Goal: Transaction & Acquisition: Purchase product/service

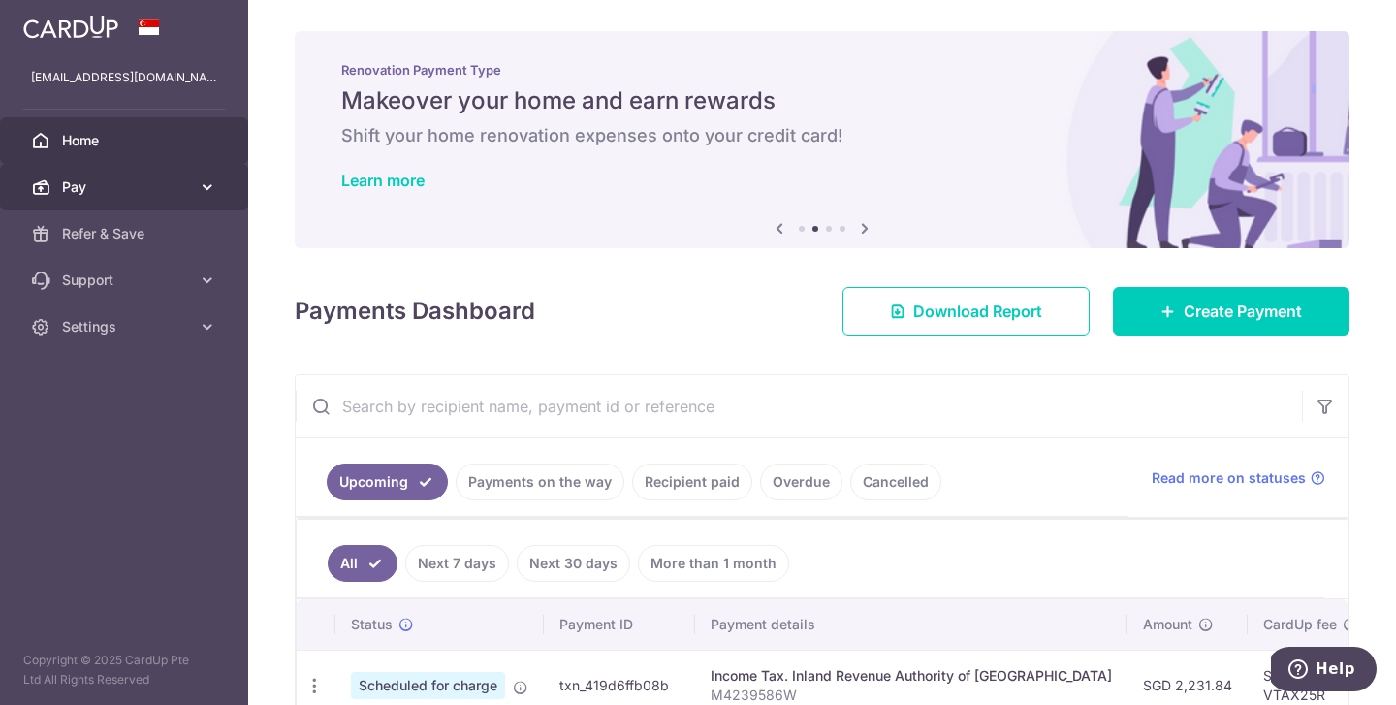
click at [200, 194] on icon at bounding box center [207, 186] width 19 height 19
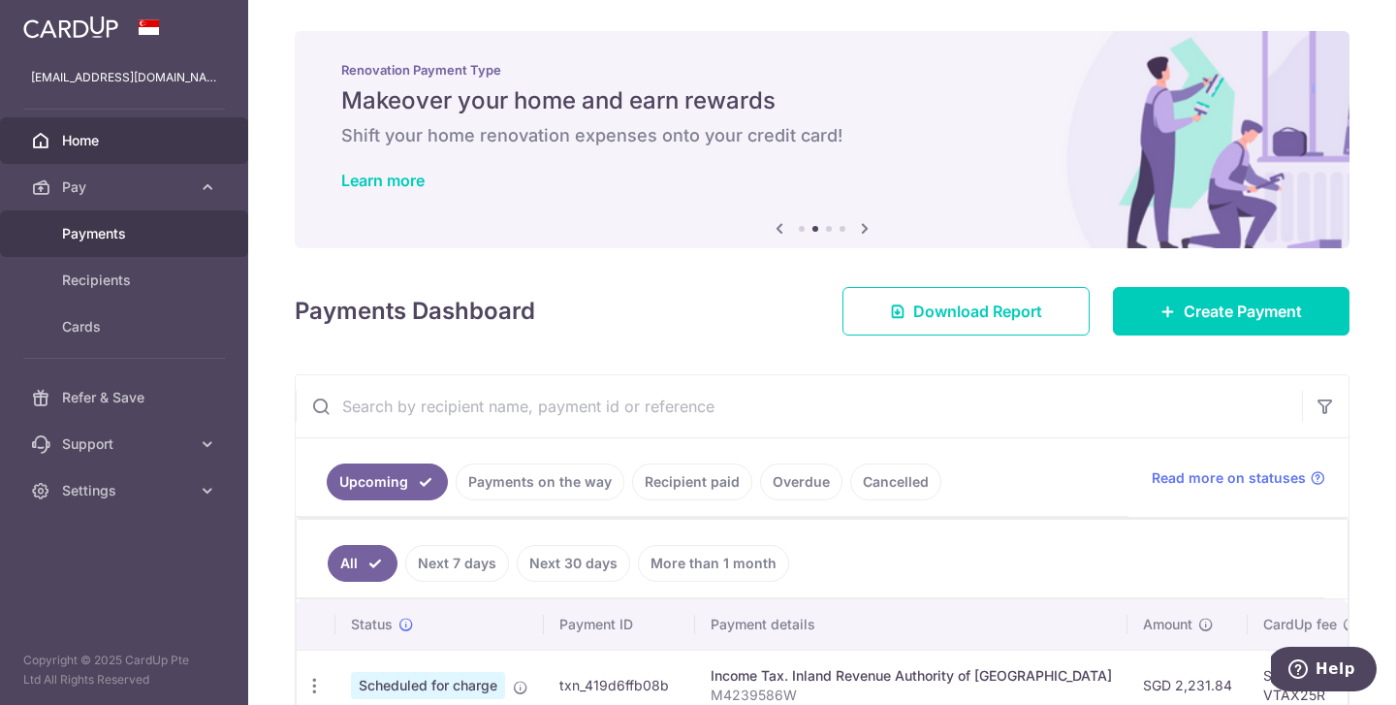
click at [173, 231] on span "Payments" at bounding box center [126, 233] width 128 height 19
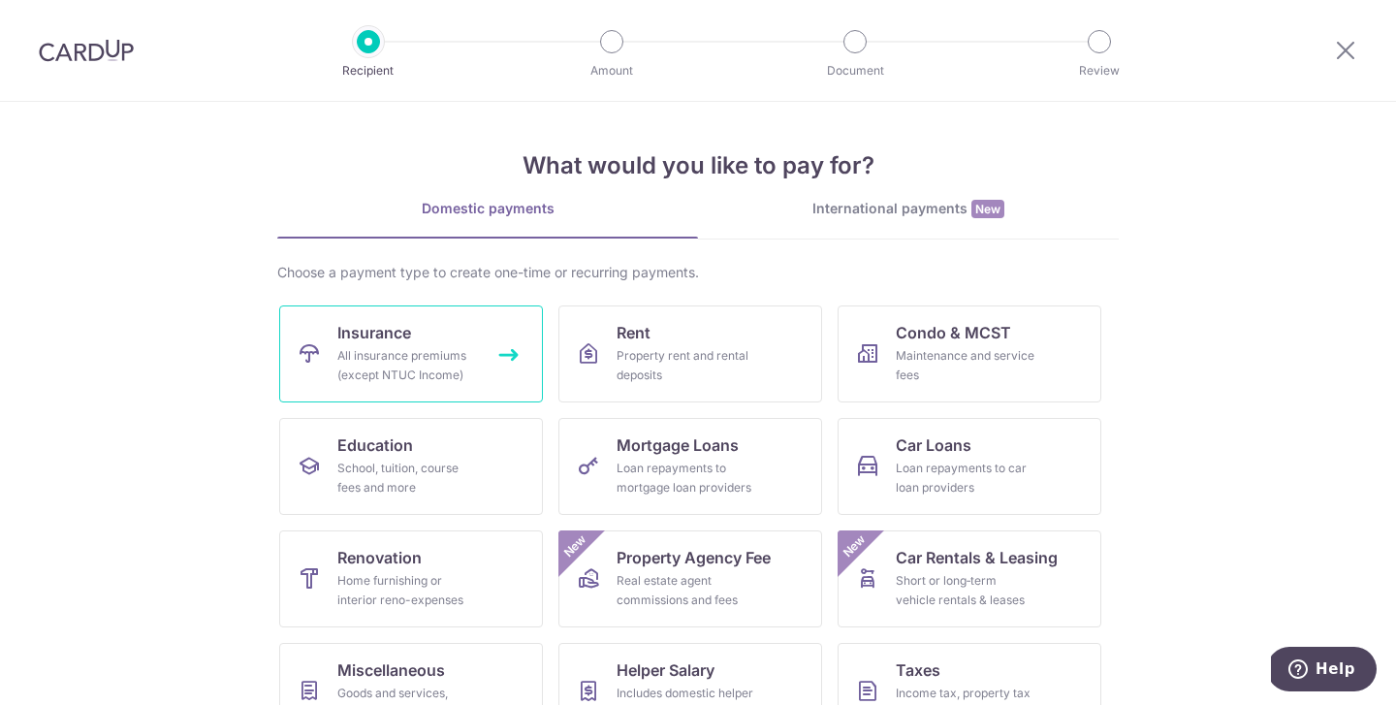
click at [473, 386] on link "Insurance All insurance premiums (except NTUC Income)" at bounding box center [411, 353] width 264 height 97
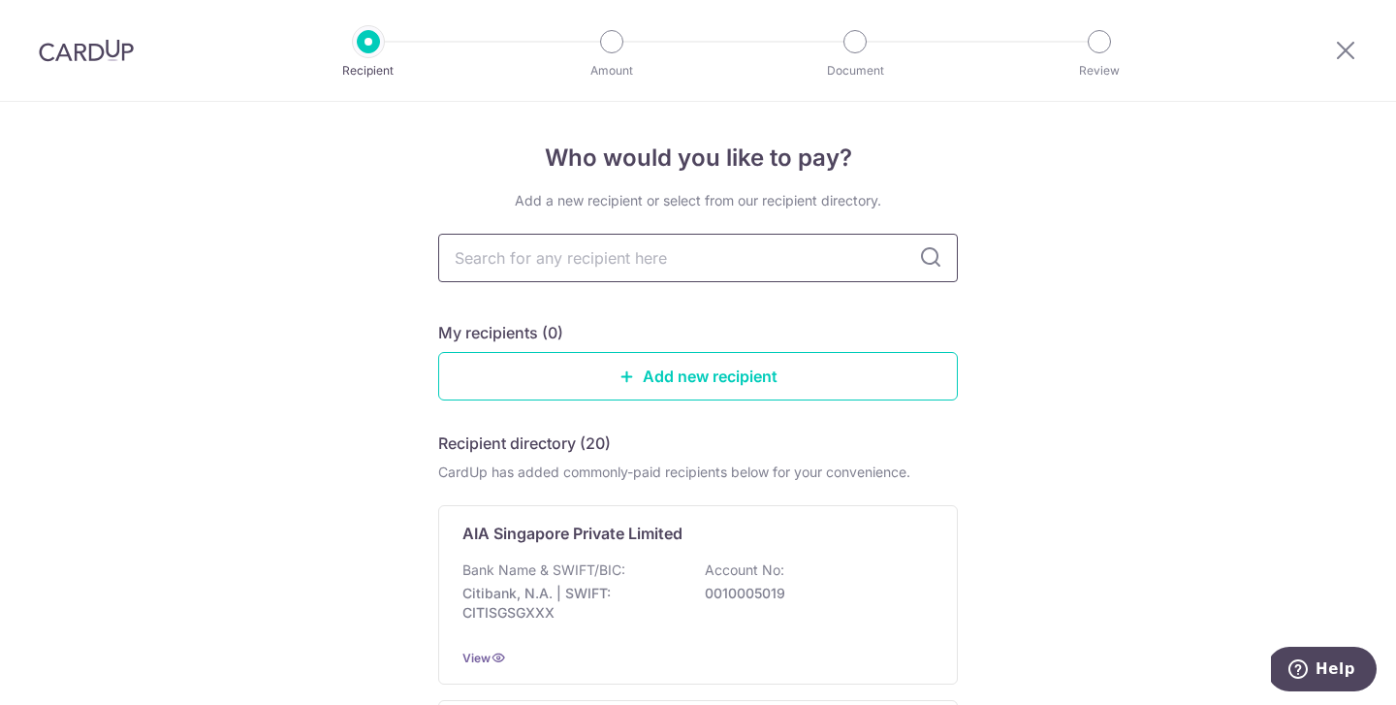
click at [774, 272] on input "text" at bounding box center [698, 258] width 520 height 48
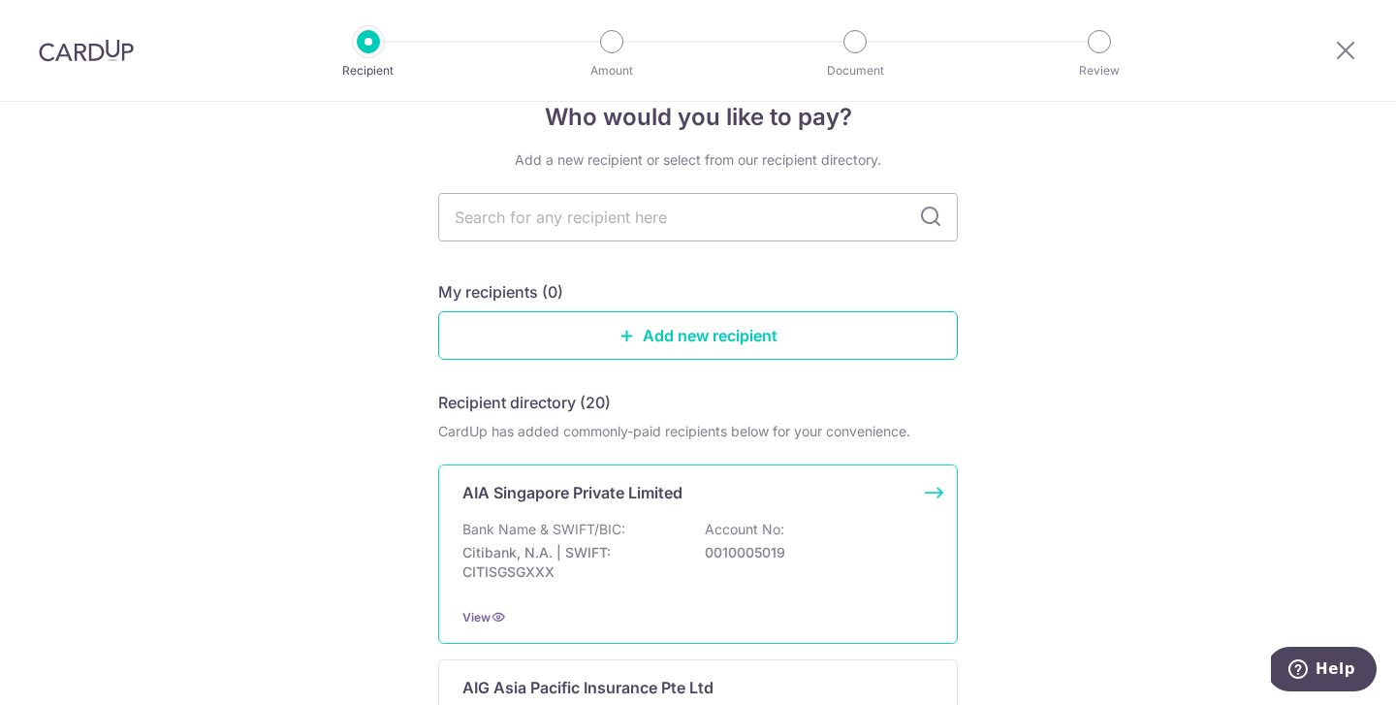
scroll to position [36, 0]
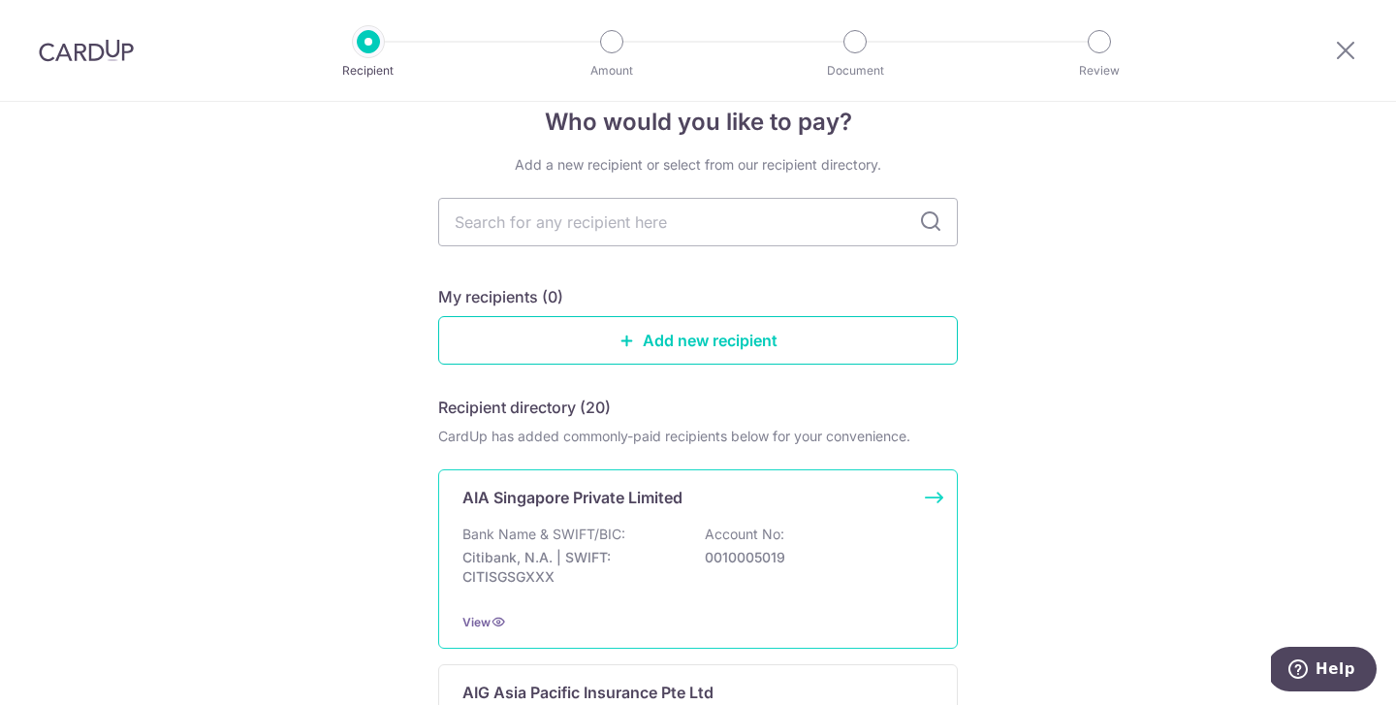
click at [779, 540] on p "Account No:" at bounding box center [744, 533] width 79 height 19
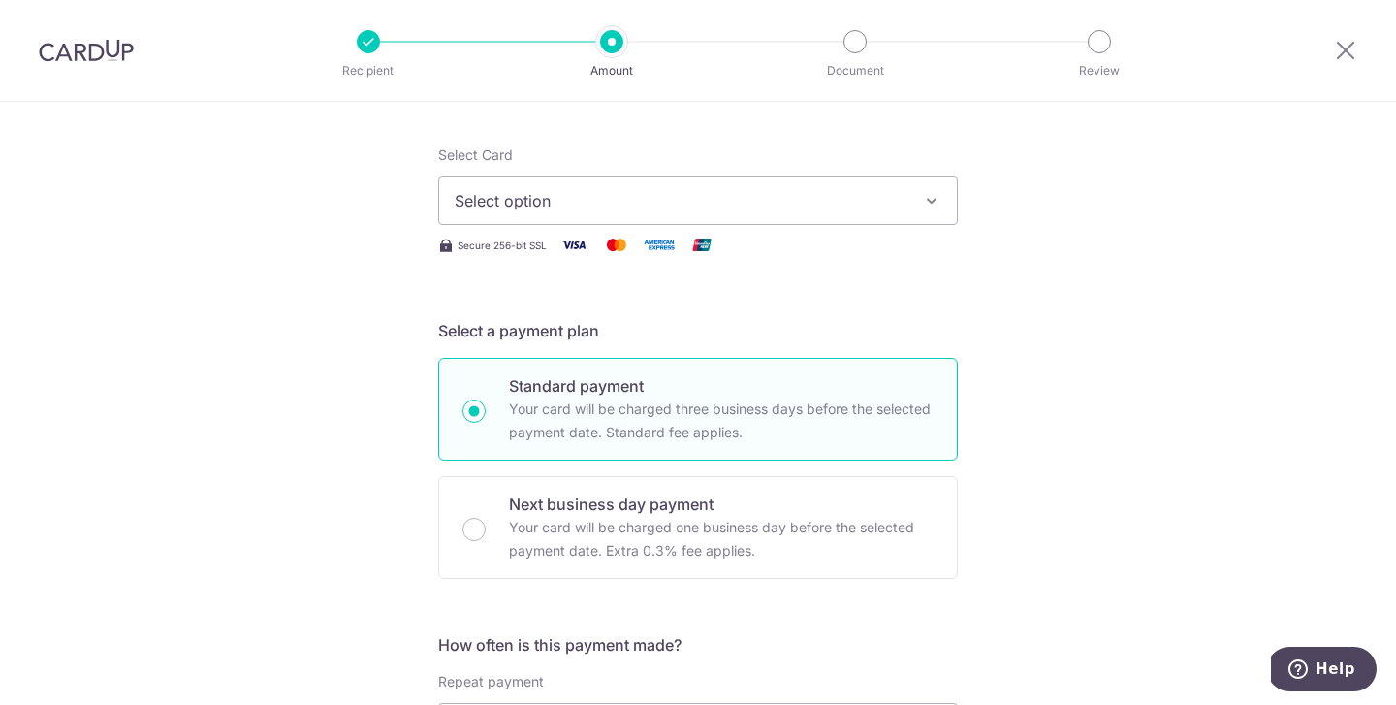
scroll to position [315, 0]
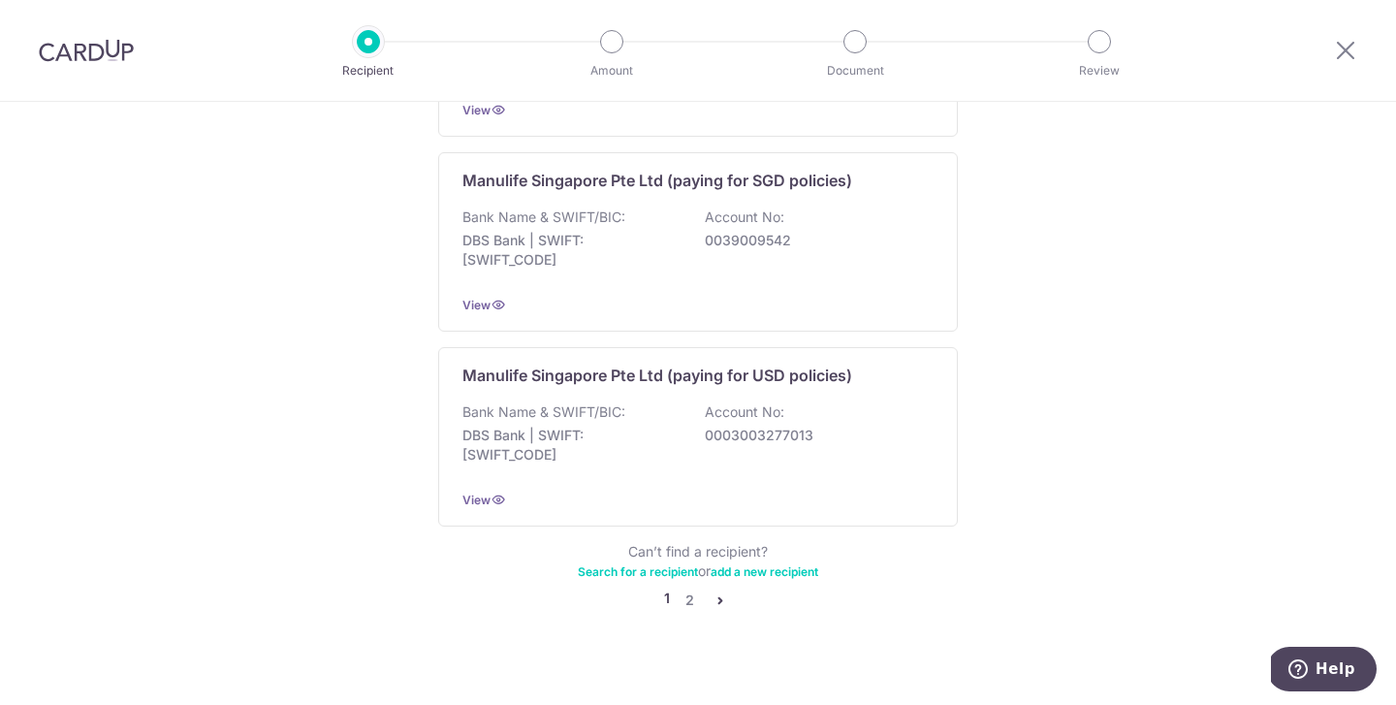
scroll to position [1942, 0]
click at [683, 586] on link "2" at bounding box center [689, 597] width 23 height 23
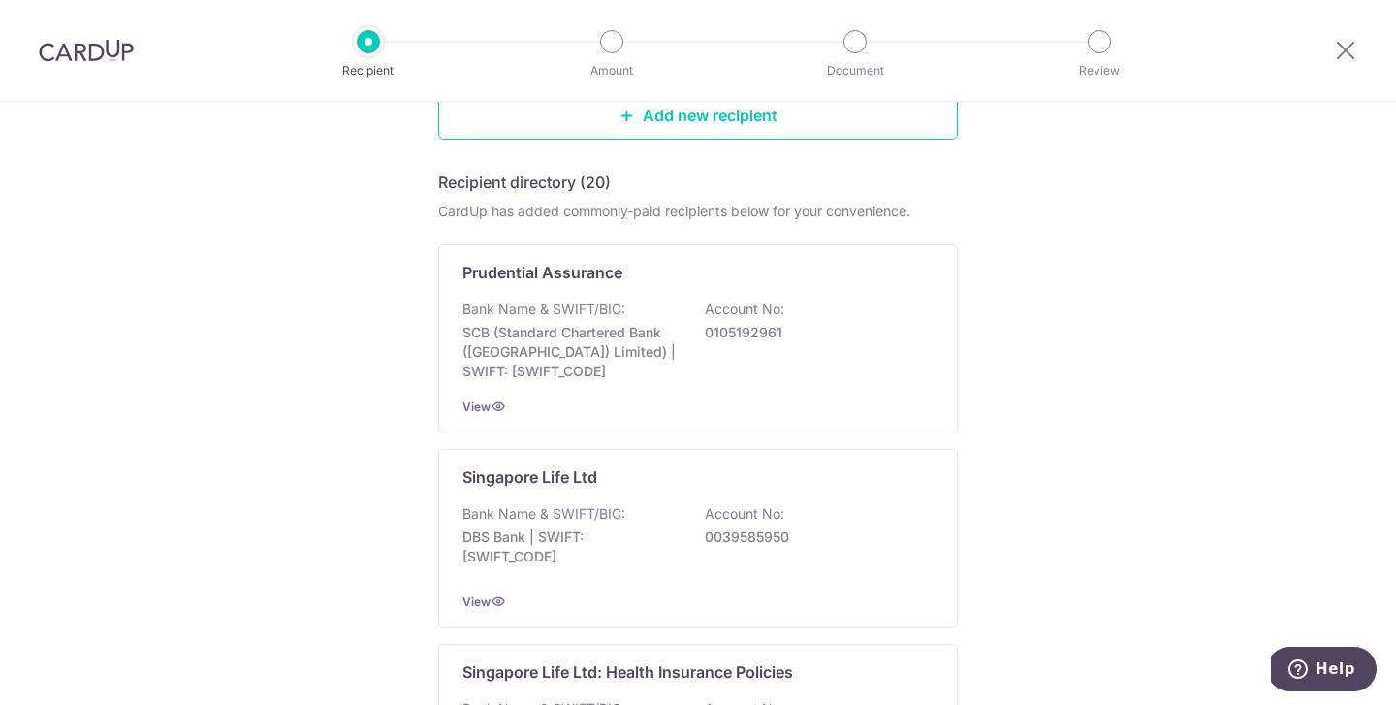
scroll to position [266, 0]
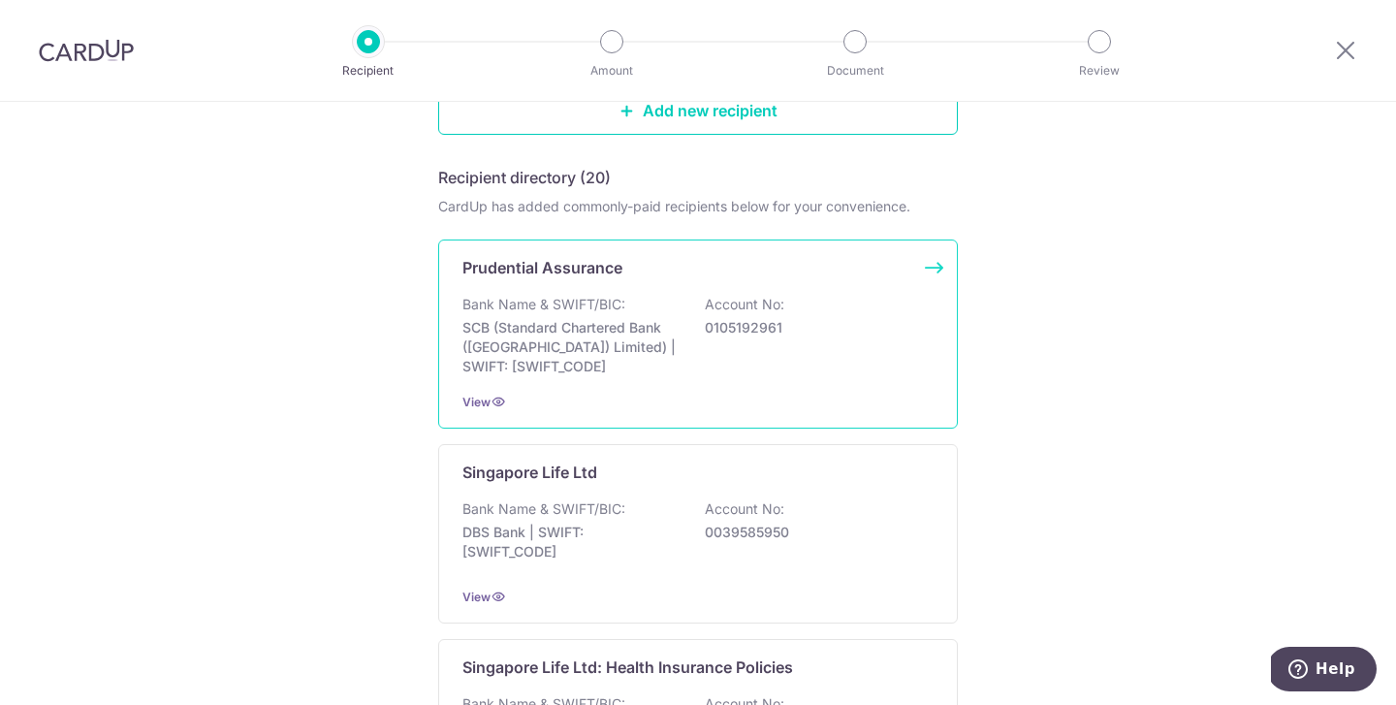
click at [678, 337] on p "SCB (Standard Chartered Bank (Singapore) Limited) | SWIFT: SCBLSG22XXX" at bounding box center [570, 347] width 217 height 58
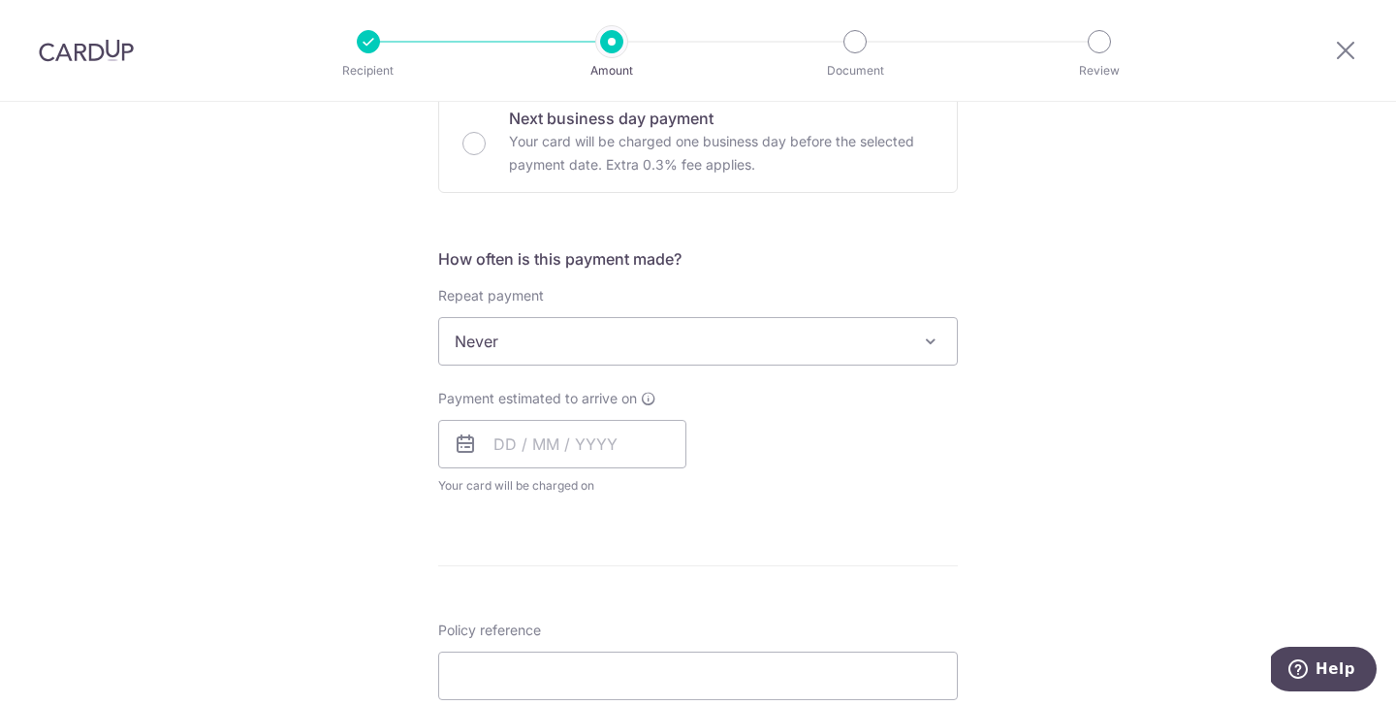
scroll to position [614, 0]
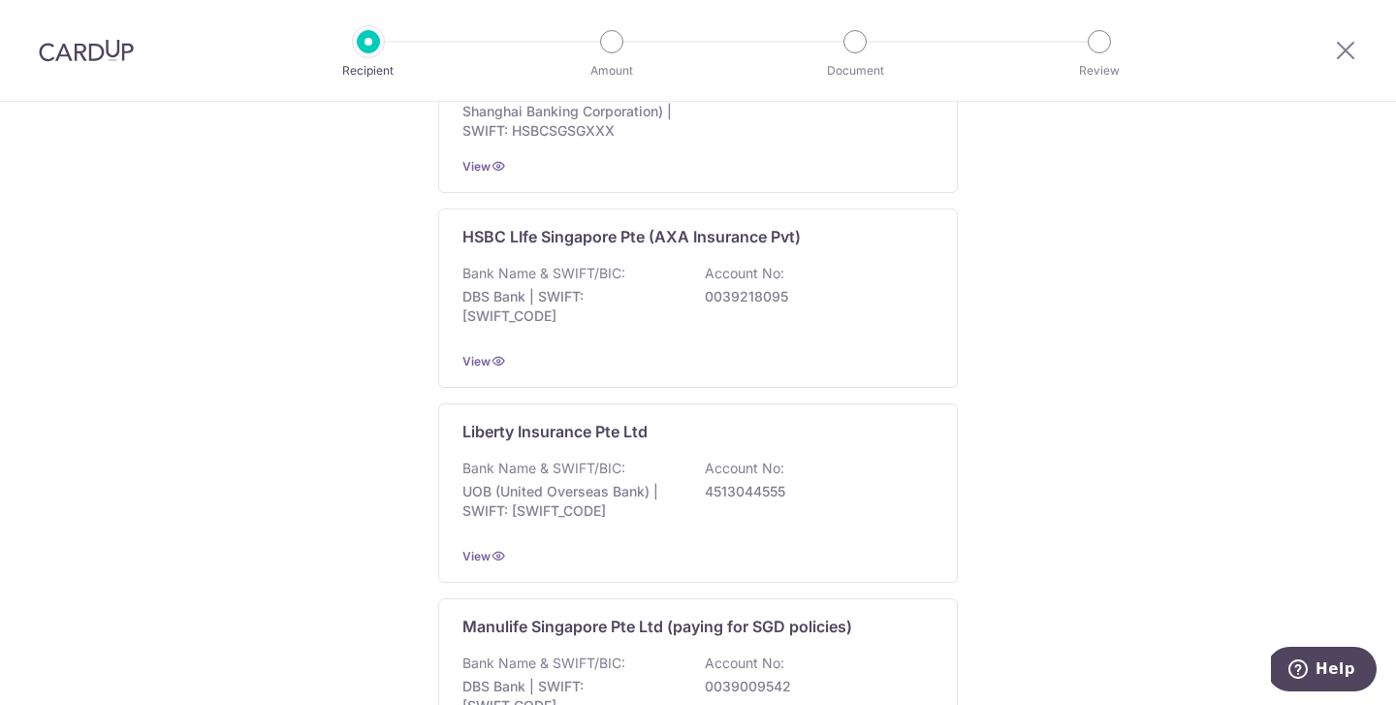
scroll to position [1942, 0]
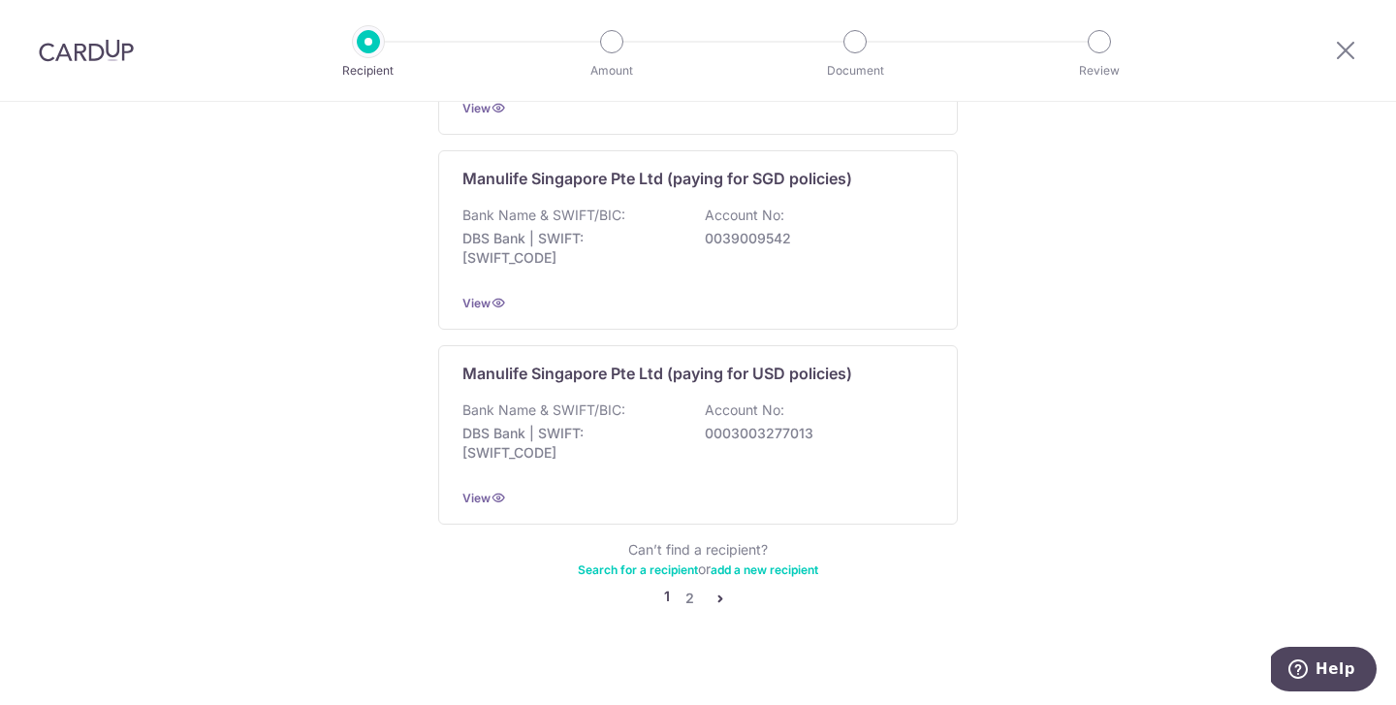
click at [709, 589] on link "pager" at bounding box center [720, 597] width 23 height 23
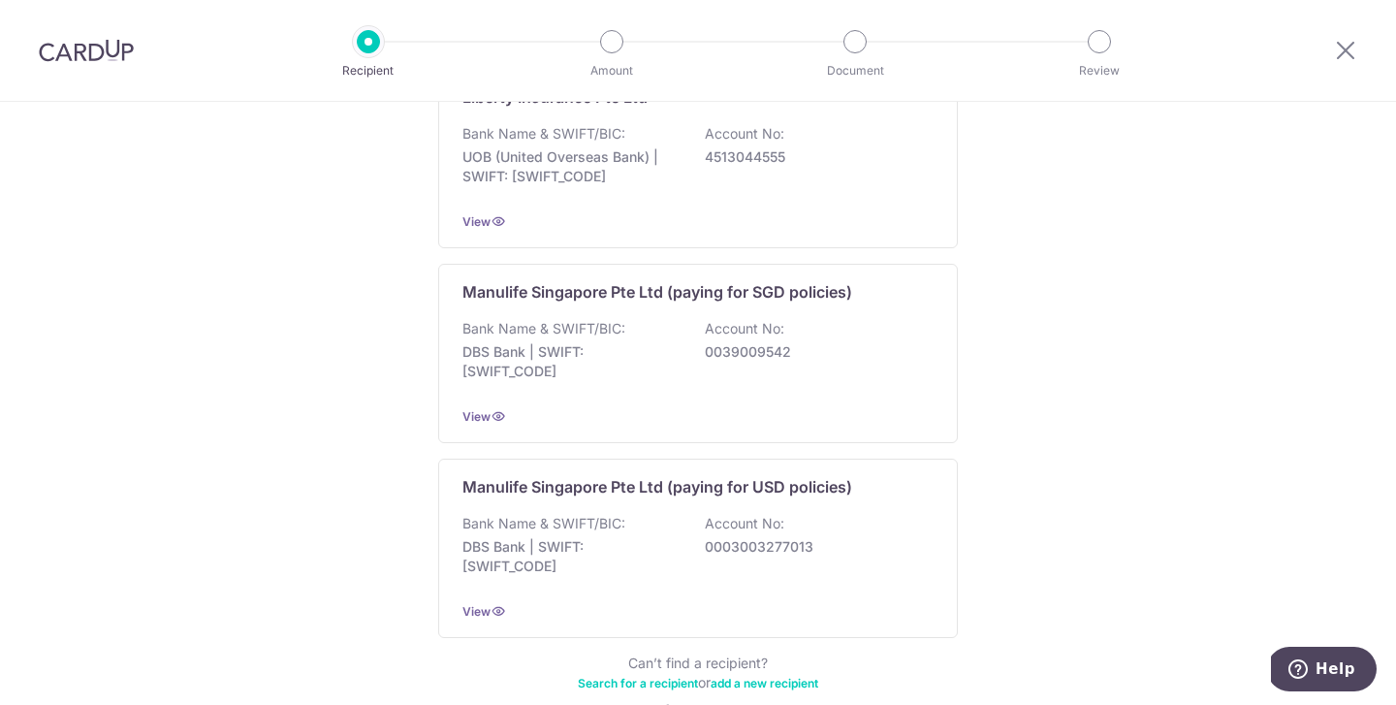
scroll to position [1942, 0]
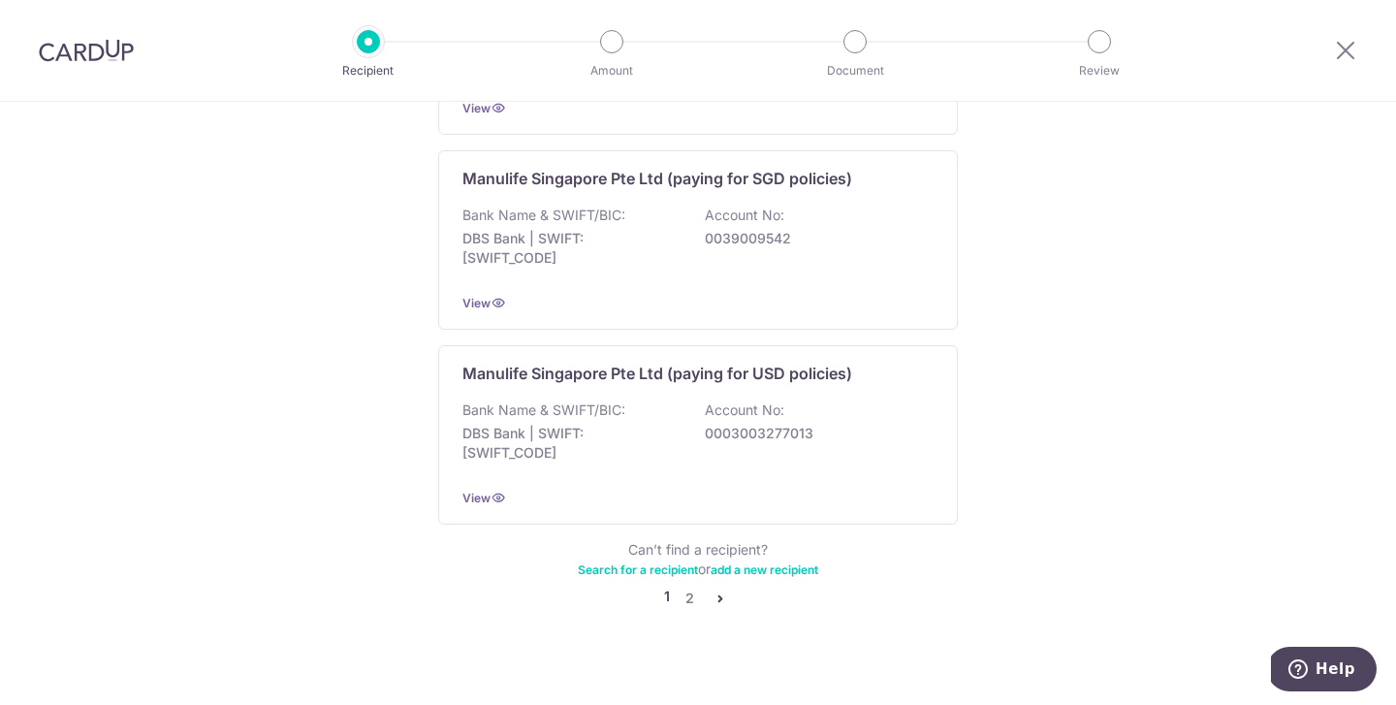
click at [723, 590] on icon "pager" at bounding box center [720, 598] width 16 height 16
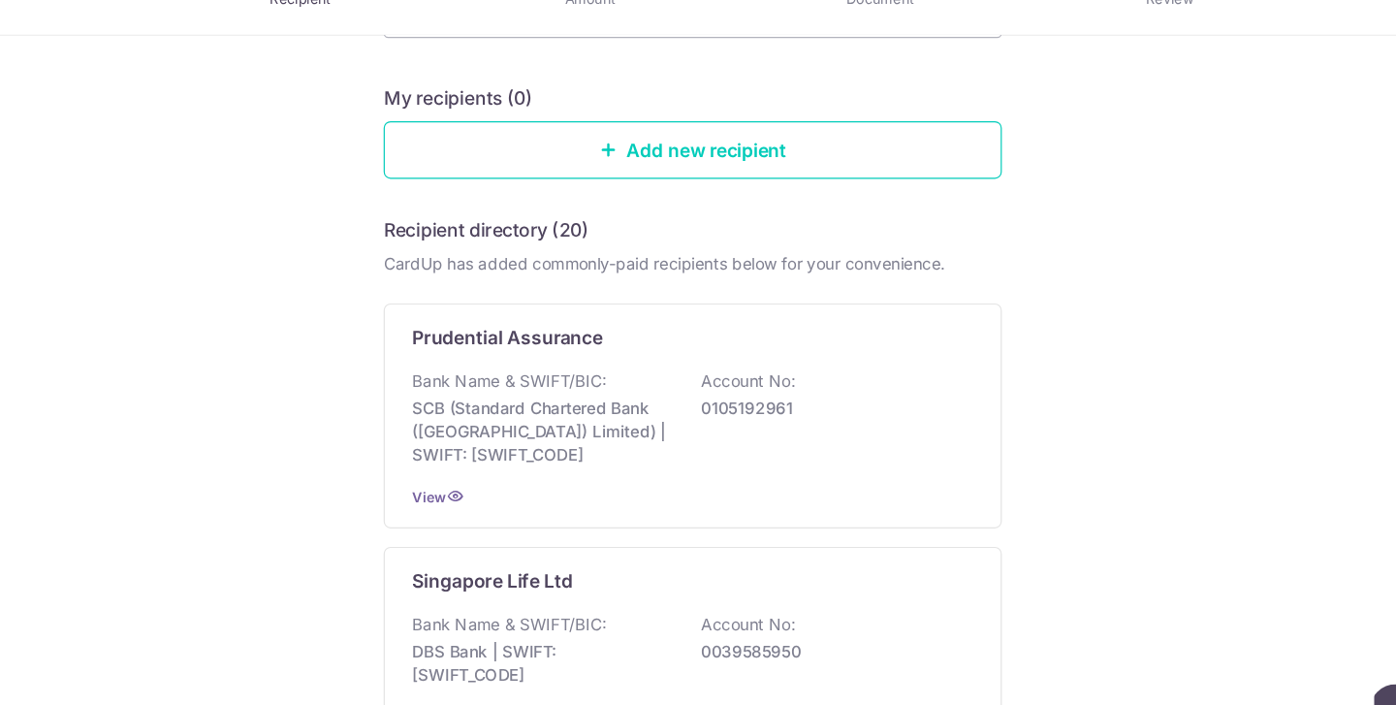
scroll to position [182, 0]
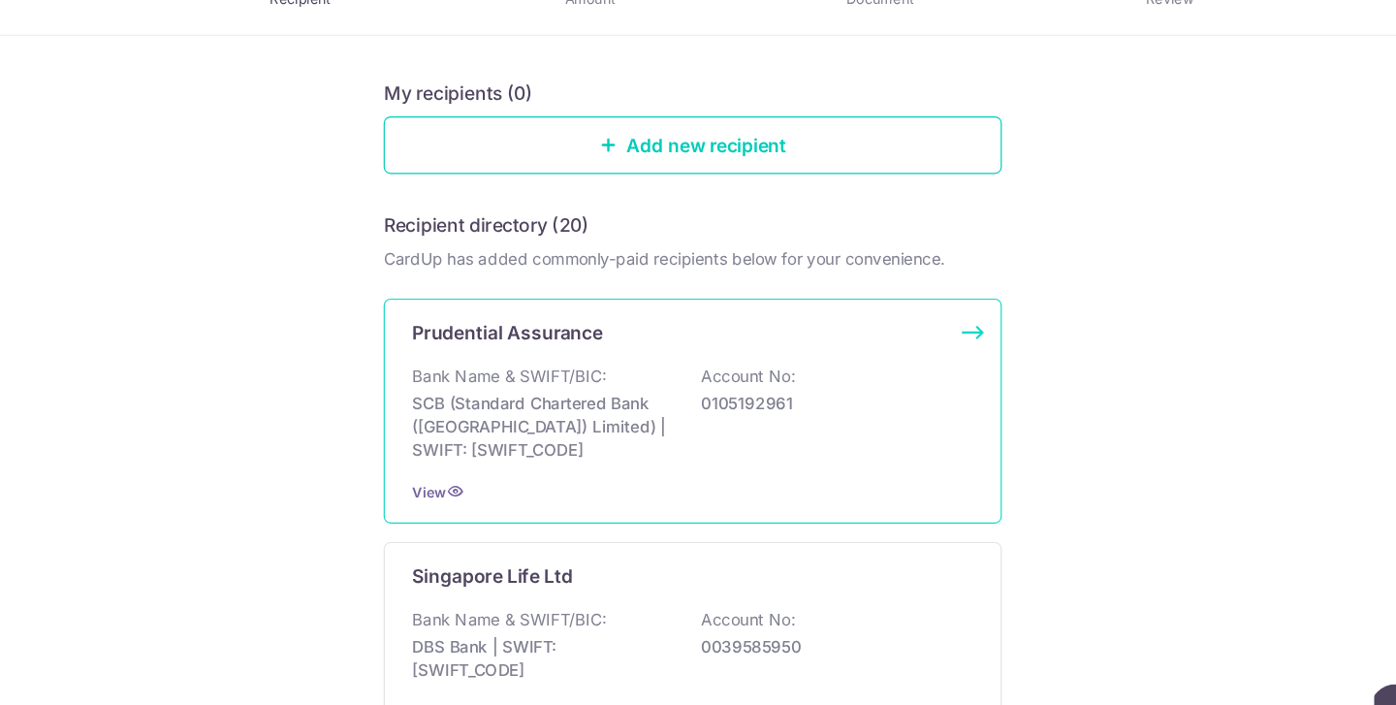
click at [621, 363] on div "Prudential Assurance Bank Name & SWIFT/BIC: SCB (Standard Chartered Bank (Singa…" at bounding box center [698, 417] width 520 height 189
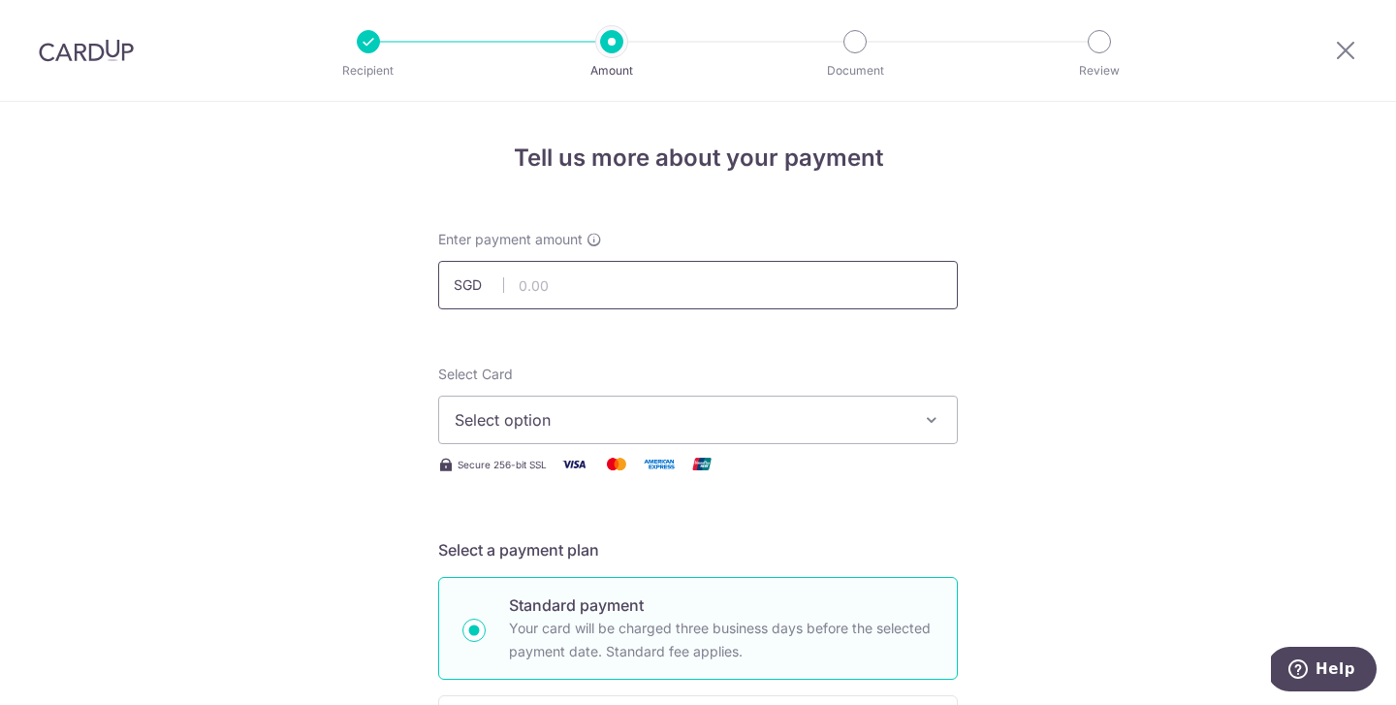
click at [594, 275] on input "text" at bounding box center [698, 285] width 520 height 48
type input "97.50"
click at [531, 421] on span "Select option" at bounding box center [681, 419] width 452 height 23
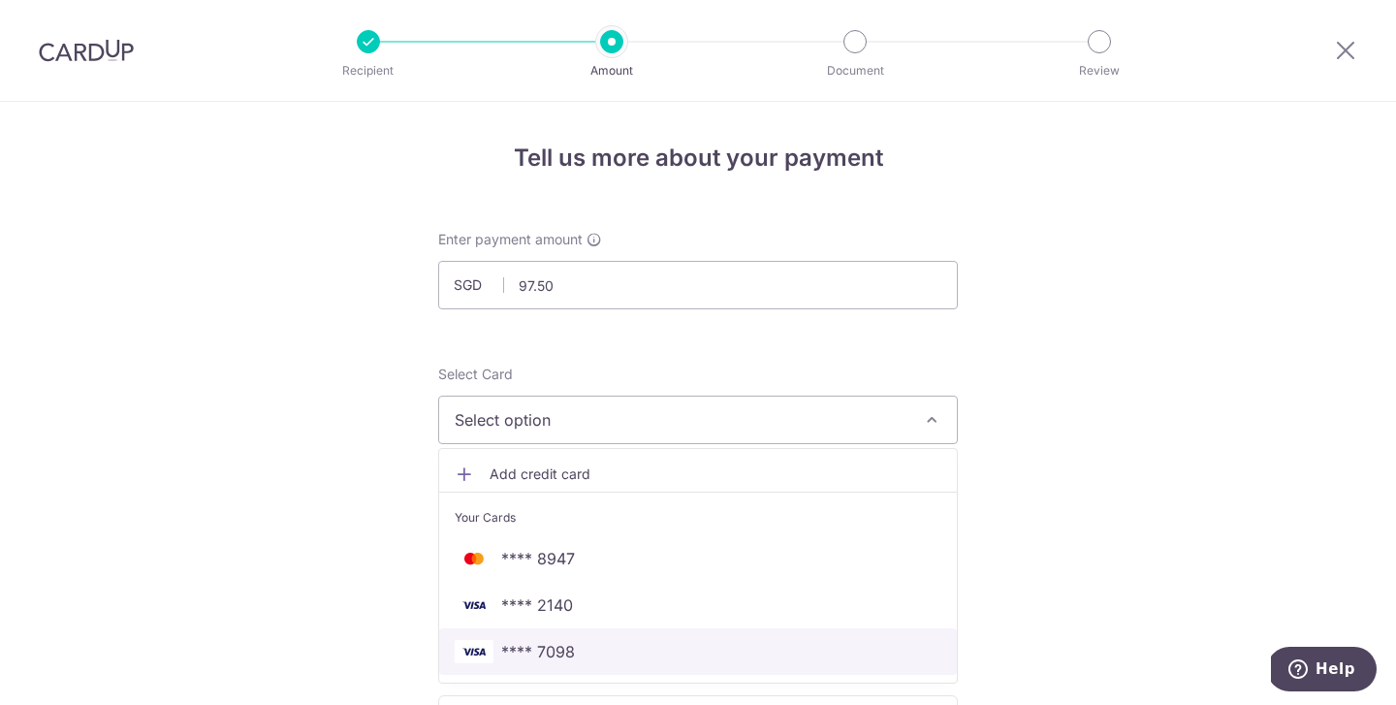
click at [510, 658] on span "**** 7098" at bounding box center [538, 651] width 74 height 23
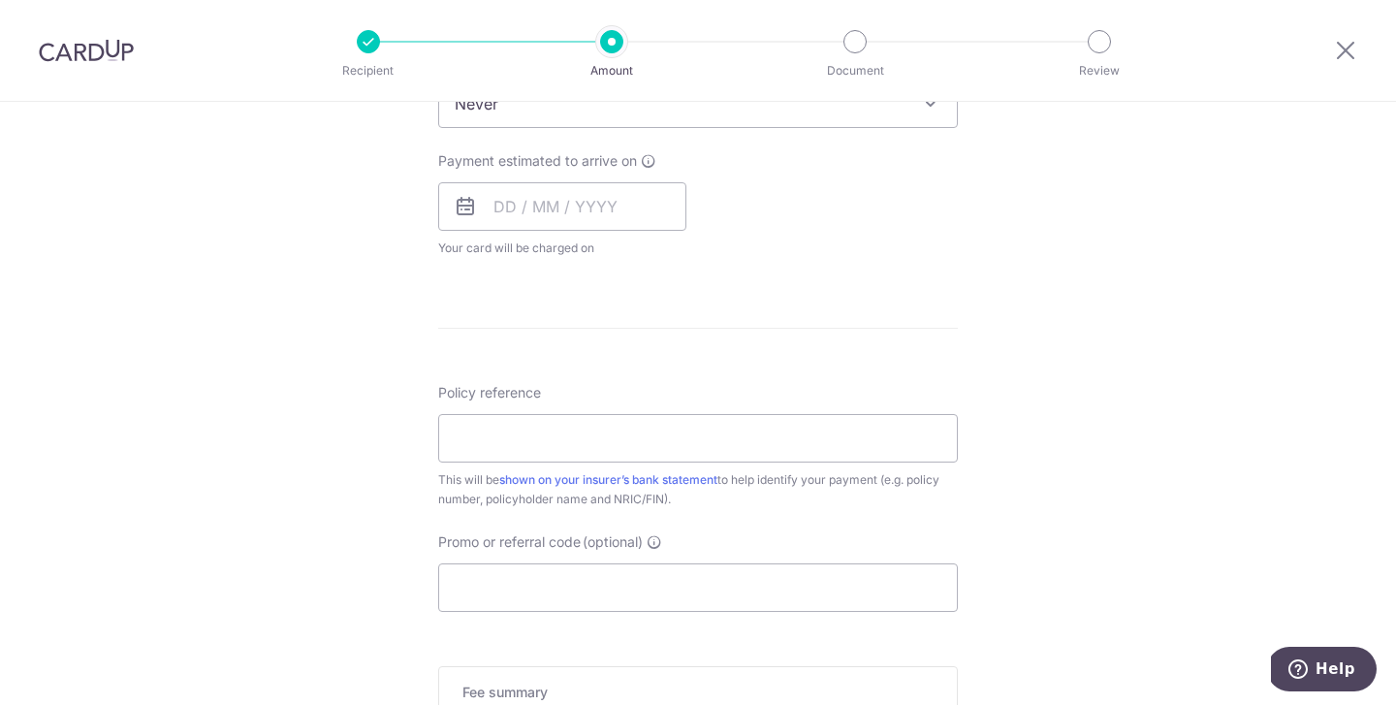
scroll to position [846, 0]
click at [573, 418] on input "Policy reference" at bounding box center [698, 434] width 520 height 48
paste input "Enter your [Policy Number] and your"
paste input "A4140119"
type input "A4140119 80695161"
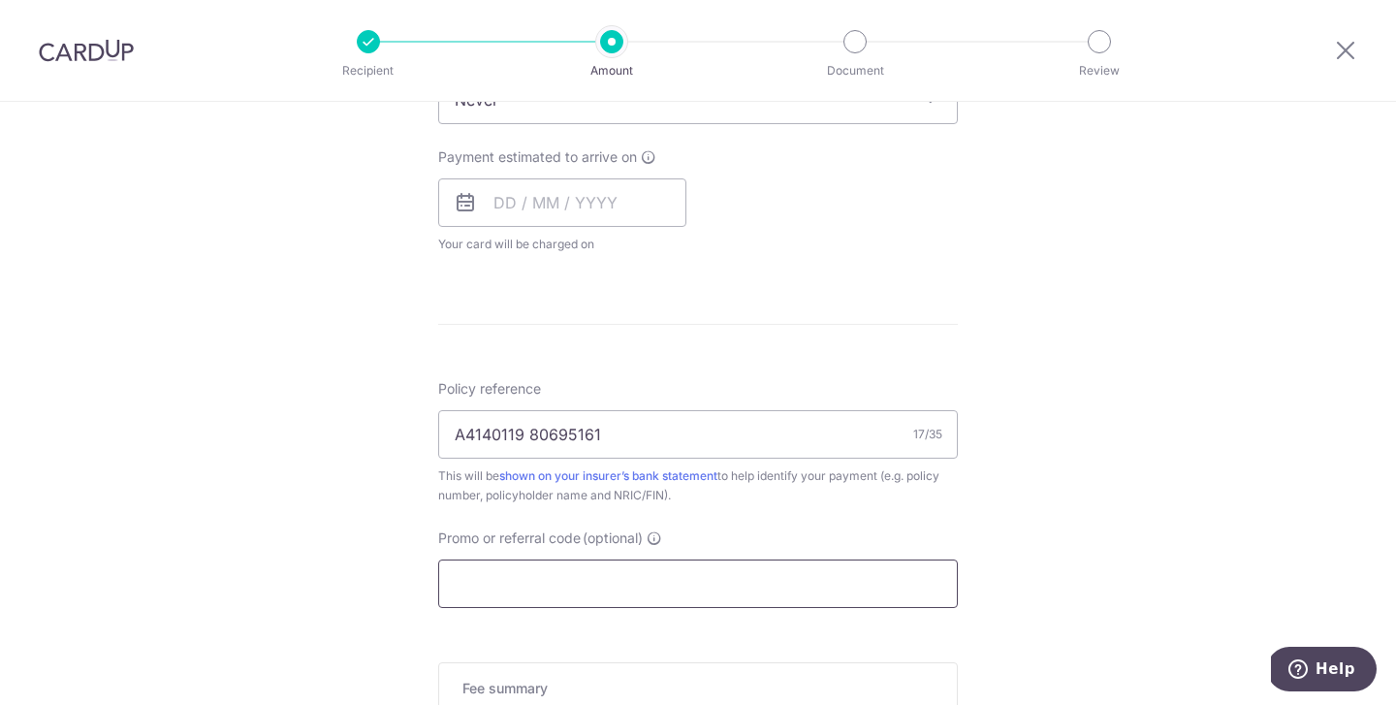
click at [578, 578] on input "Promo or referral code (optional)" at bounding box center [698, 583] width 520 height 48
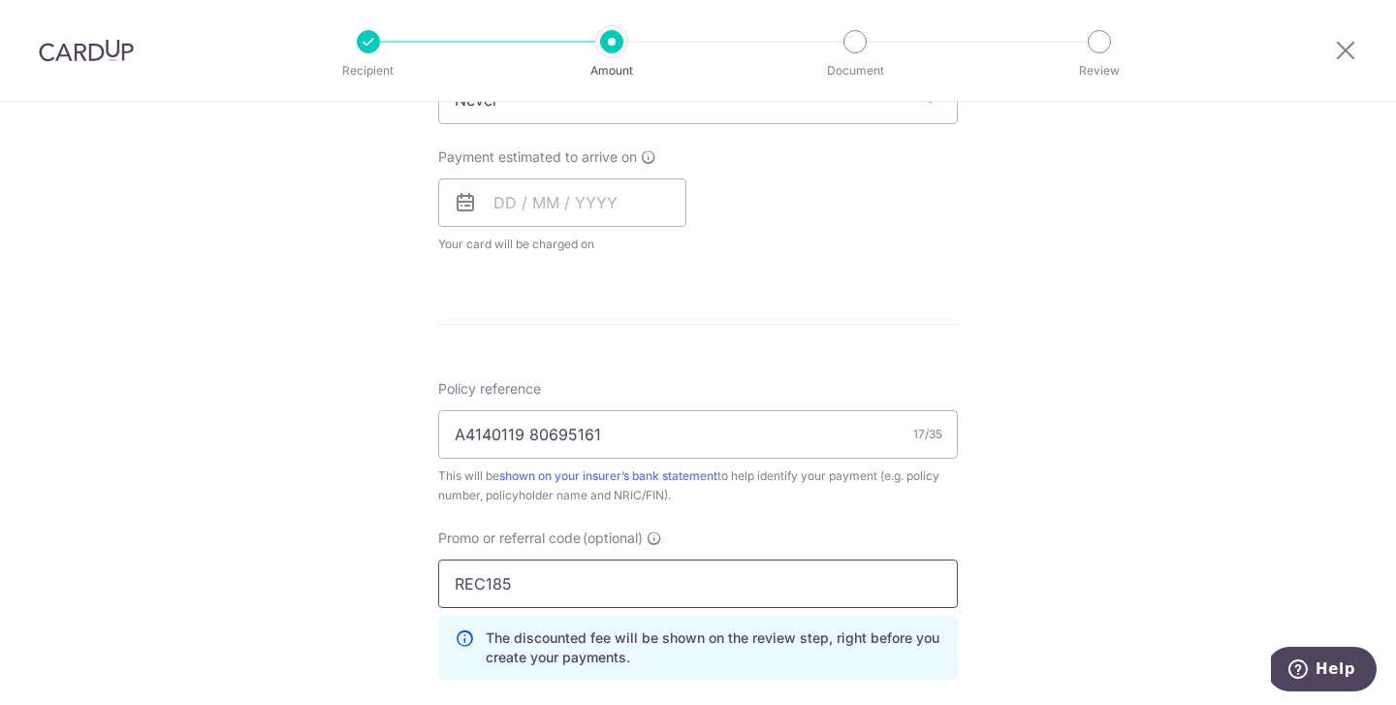
type input "REC185"
click at [1206, 157] on div "Tell us more about your payment Enter payment amount SGD 97.50 97.50 Select Car…" at bounding box center [698, 216] width 1396 height 1920
click at [1022, 341] on div "Tell us more about your payment Enter payment amount SGD 97.50 97.50 Select Car…" at bounding box center [698, 216] width 1396 height 1920
click at [628, 204] on input "text" at bounding box center [562, 202] width 248 height 48
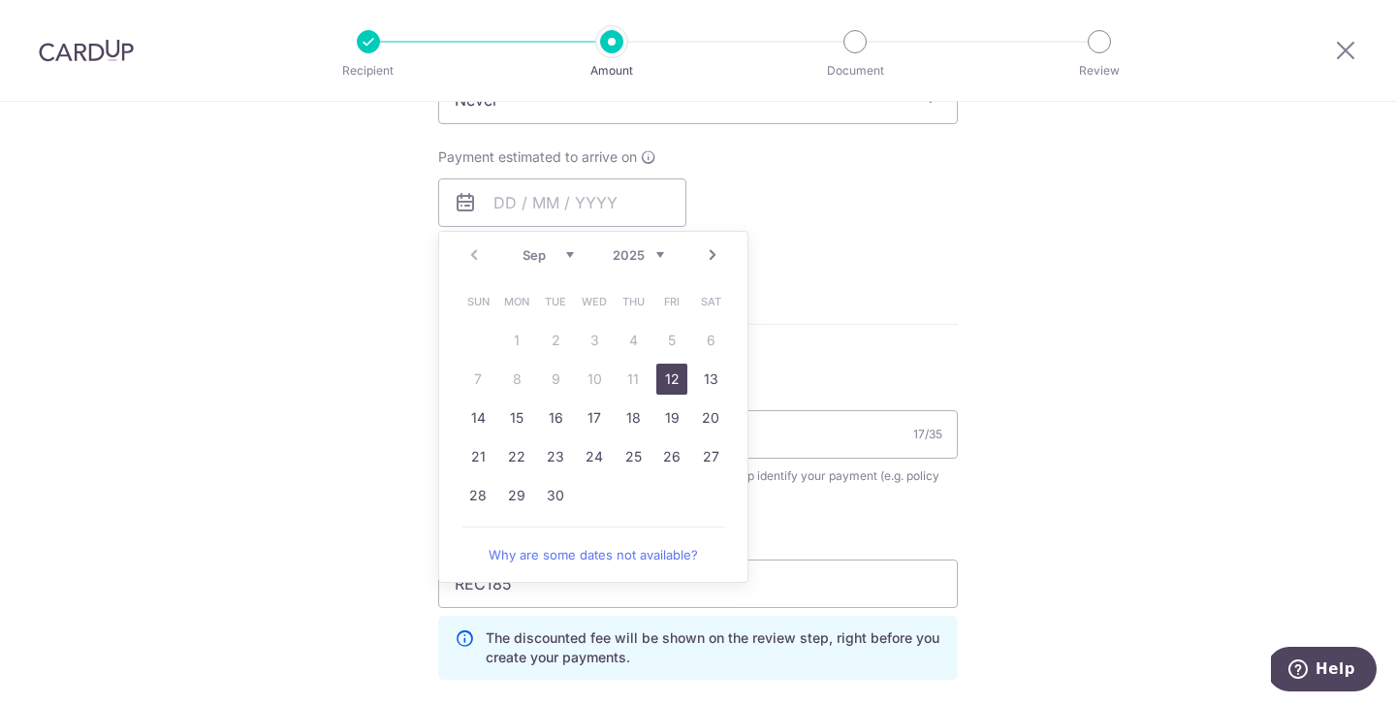
click at [668, 377] on link "12" at bounding box center [671, 378] width 31 height 31
type input "12/09/2025"
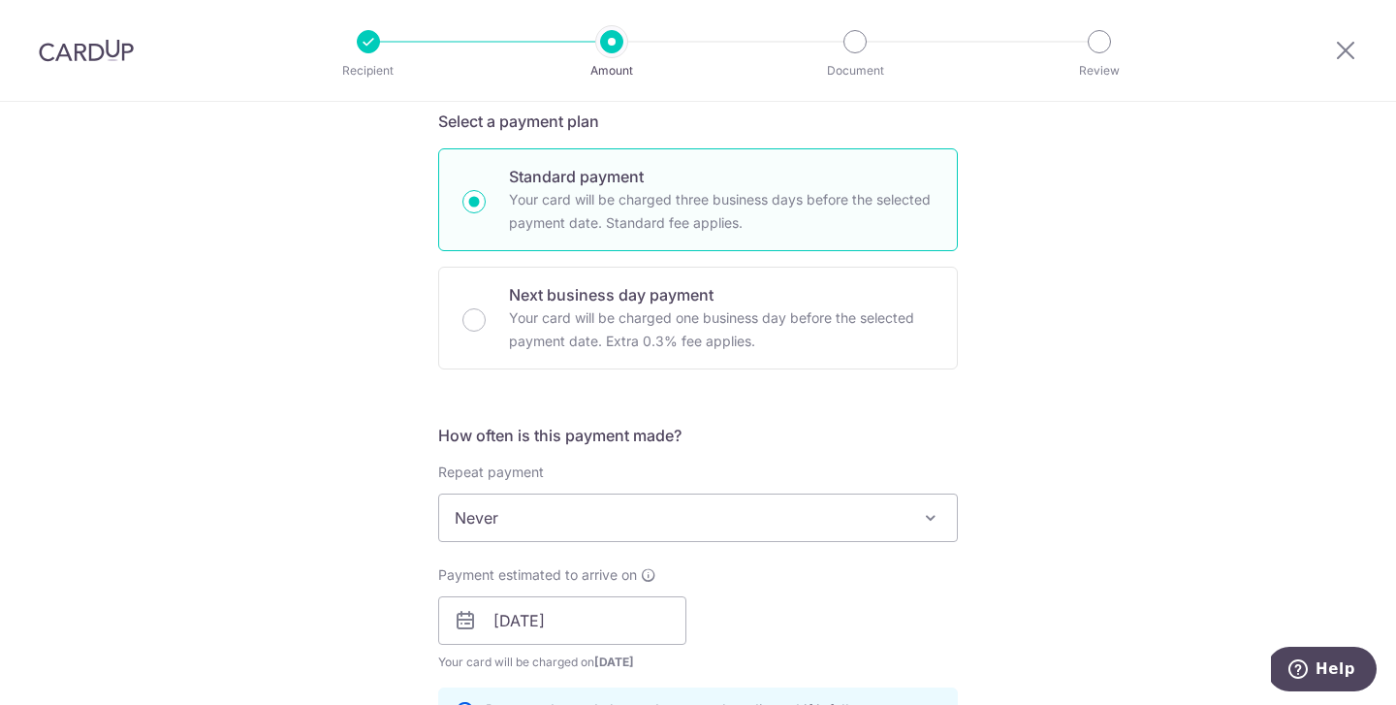
scroll to position [426, 0]
click at [782, 509] on span "Never" at bounding box center [698, 519] width 518 height 47
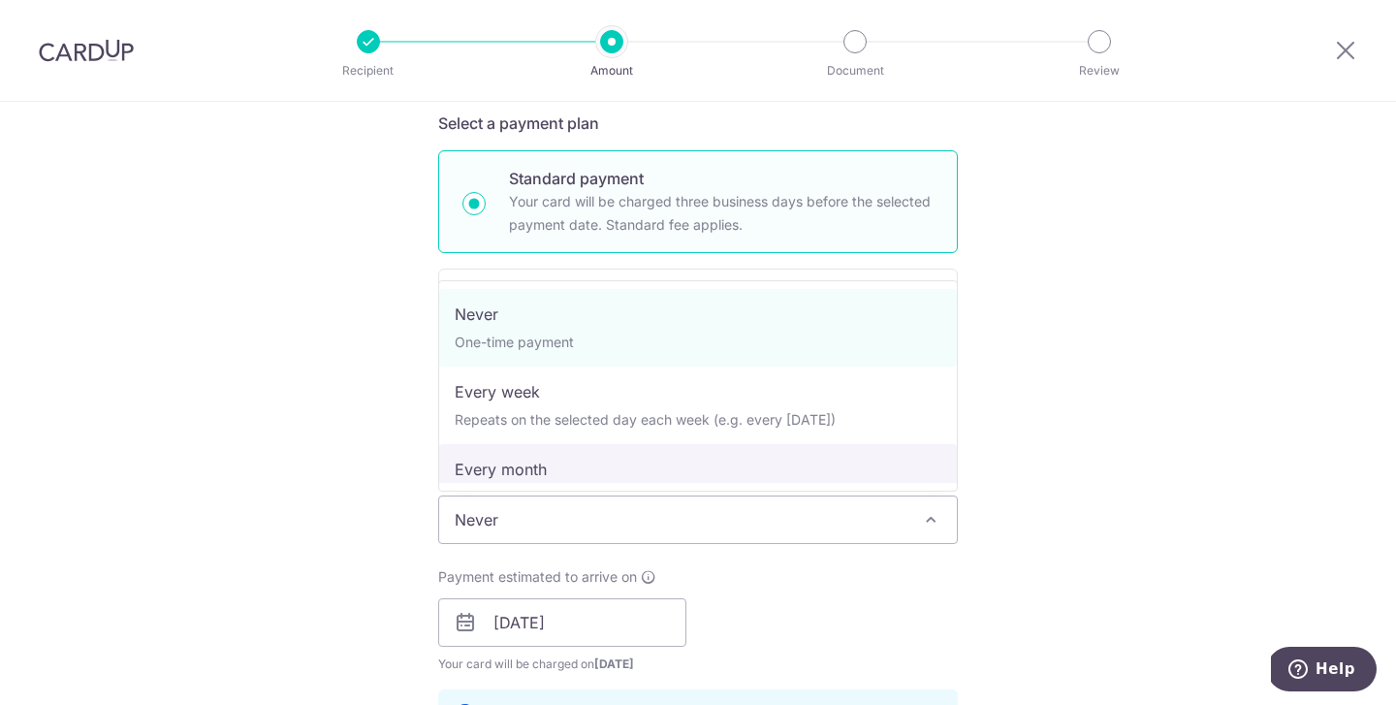
select select "3"
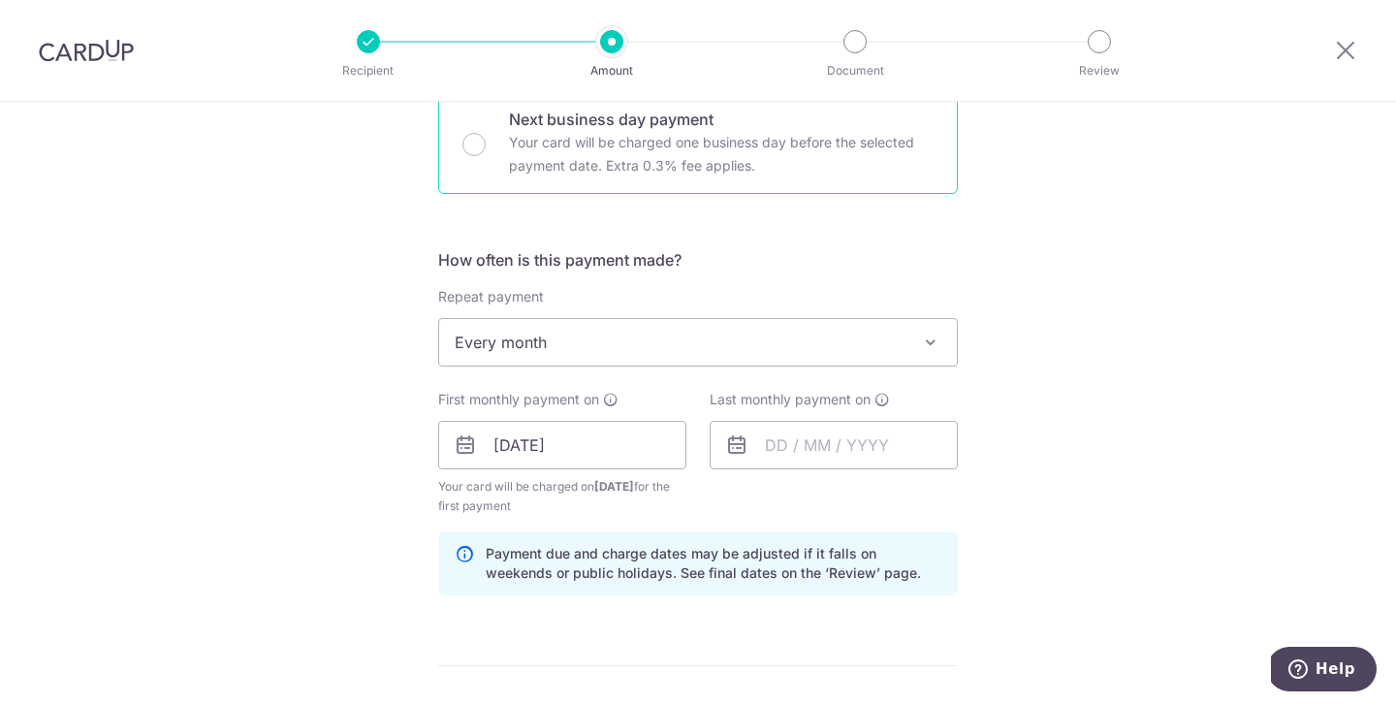
scroll to position [667, 0]
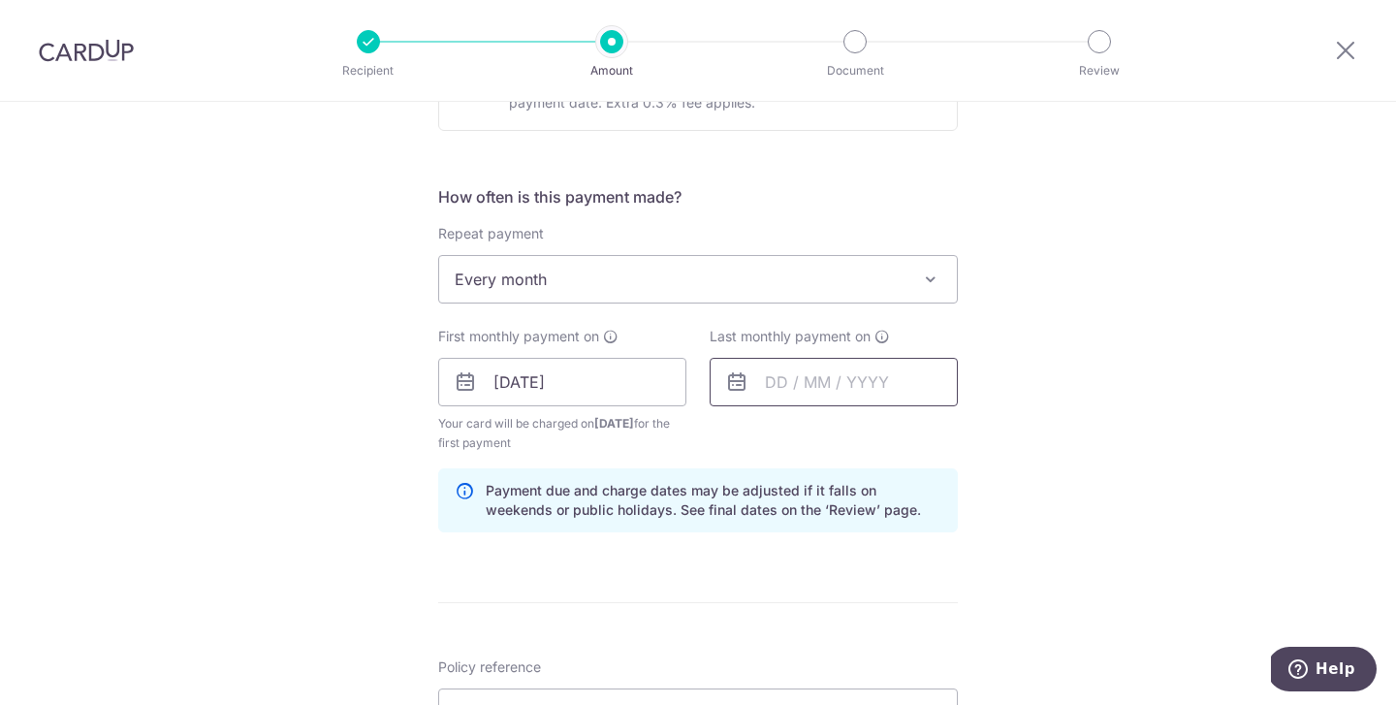
click at [861, 386] on input "text" at bounding box center [833, 382] width 248 height 48
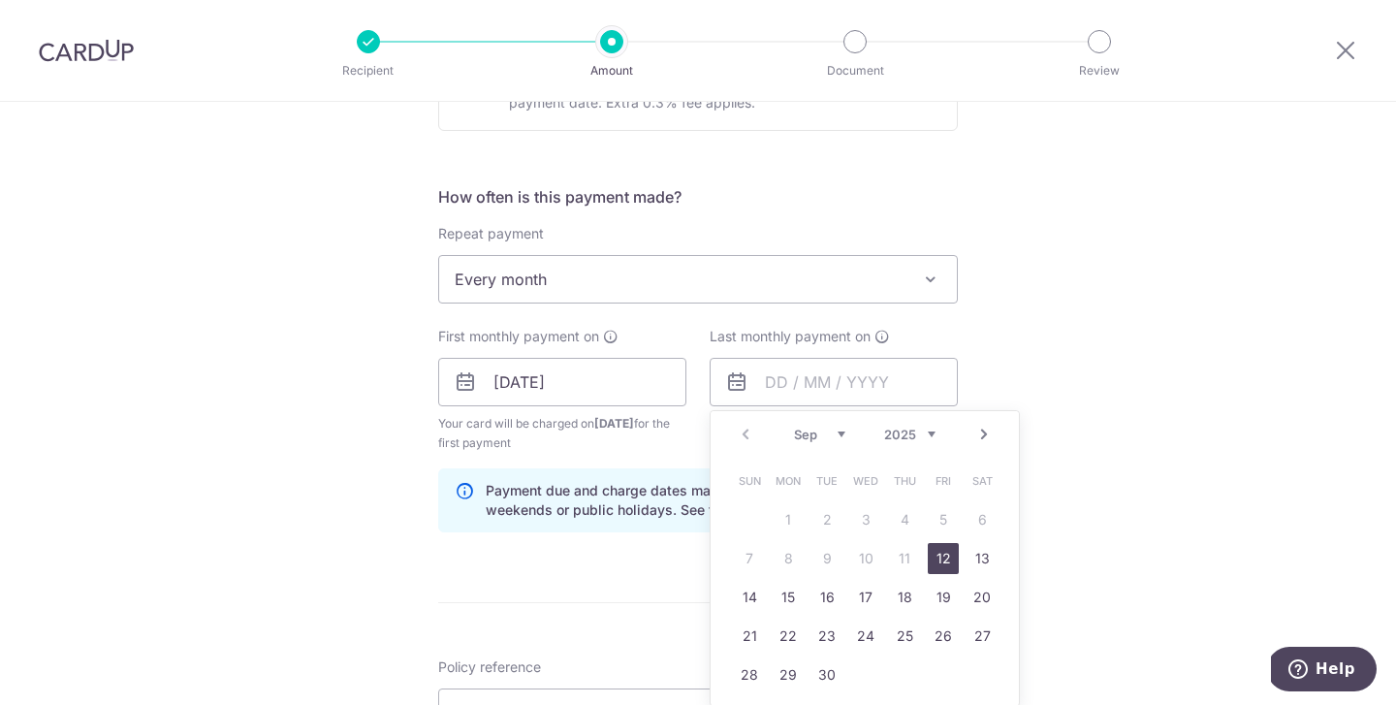
click at [886, 430] on select "2025 2026 2027 2028 2029 2030 2031 2032 2033 2034 2035" at bounding box center [909, 434] width 51 height 16
click at [821, 440] on select "Jan Feb Mar Apr May Jun Jul Aug Sep Oct Nov Dec" at bounding box center [819, 434] width 51 height 16
click at [789, 587] on link "10" at bounding box center [787, 597] width 31 height 31
type input "10/08/2026"
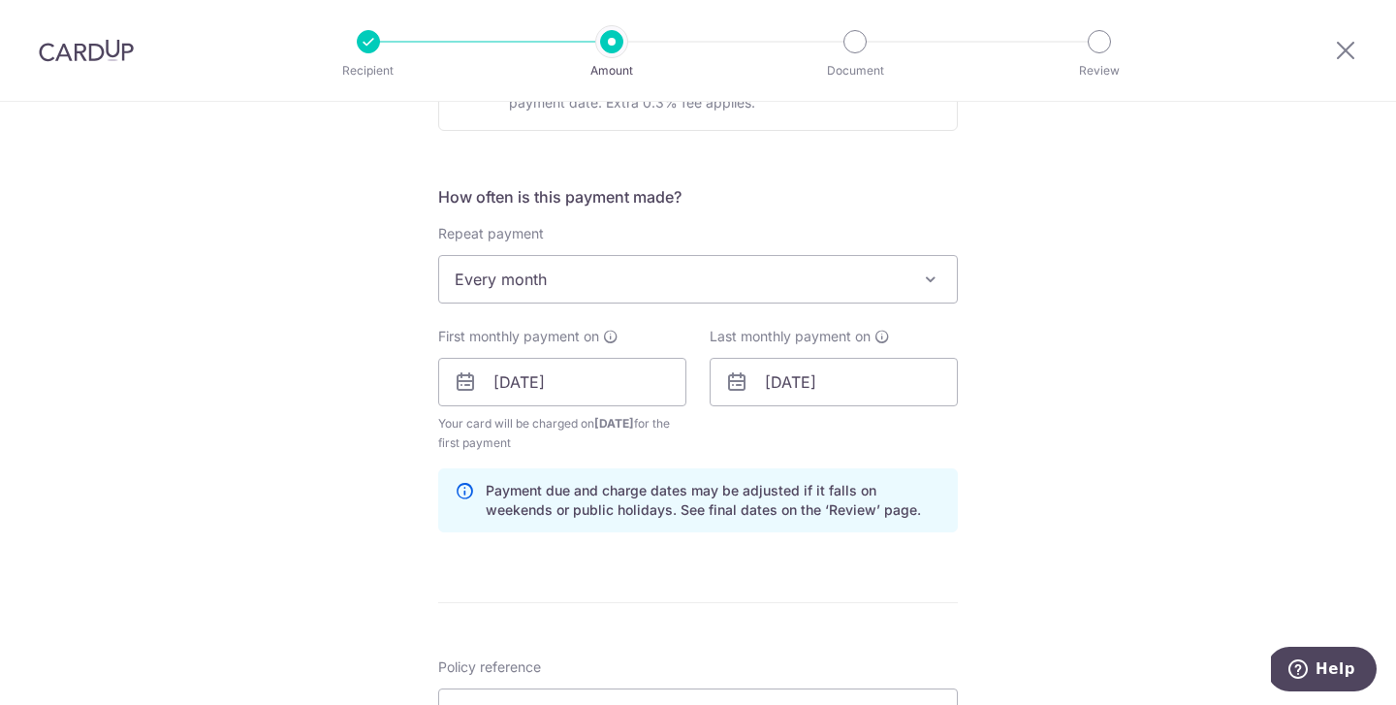
click at [1171, 401] on div "Tell us more about your payment Enter payment amount SGD 97.50 97.50 Select Car…" at bounding box center [698, 444] width 1396 height 2019
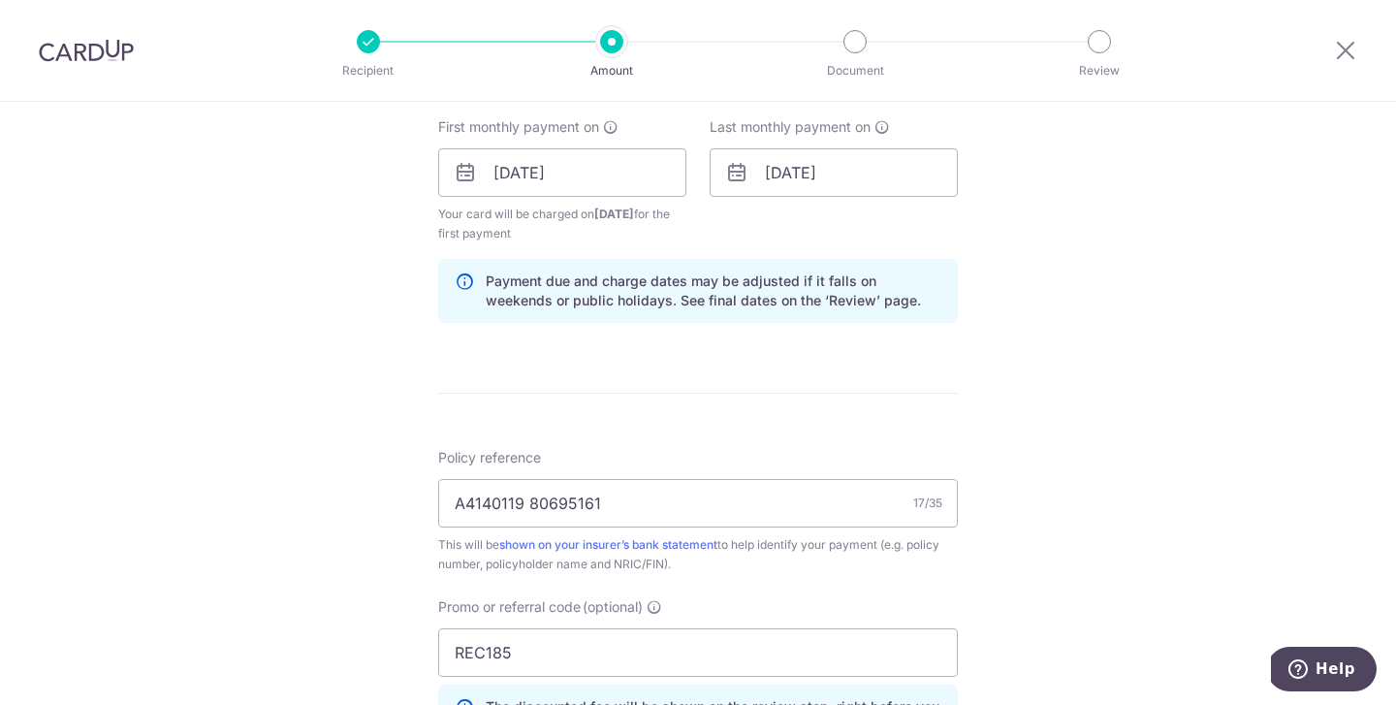
scroll to position [1044, 0]
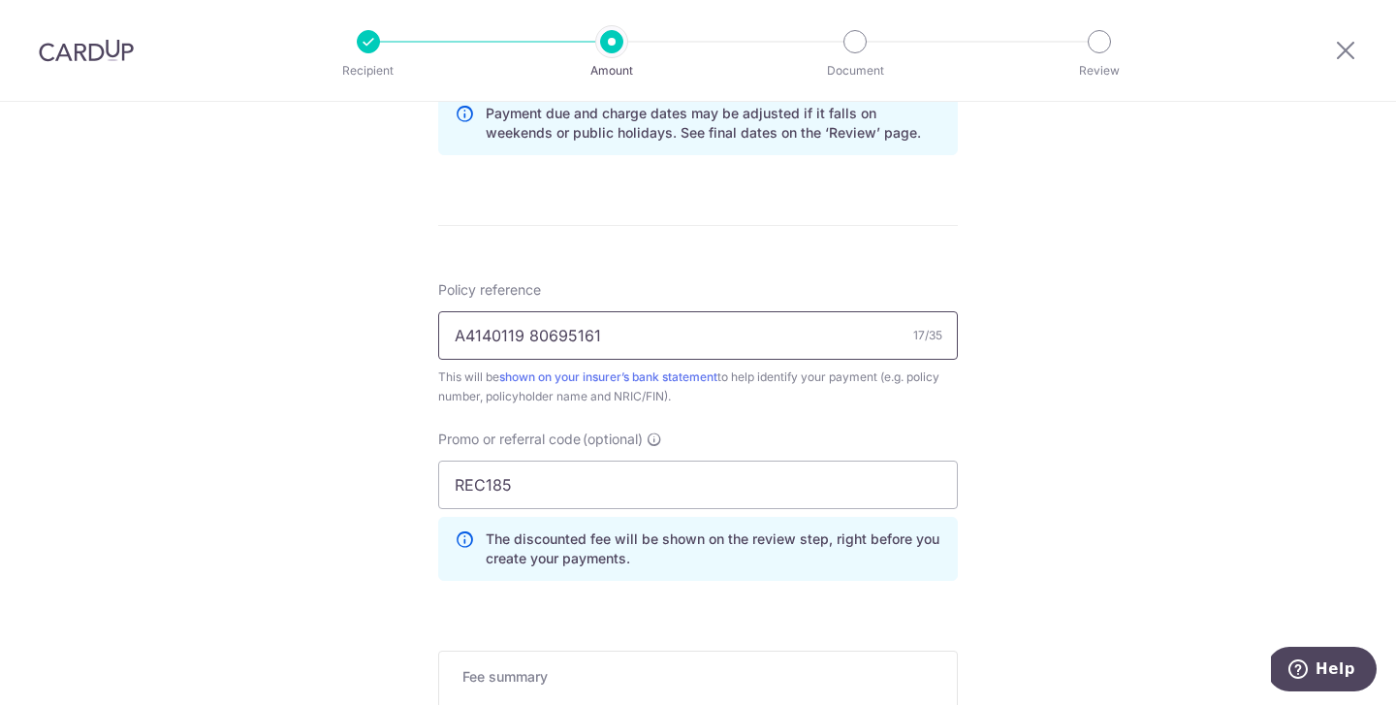
click at [730, 346] on input "A4140119 80695161" at bounding box center [698, 335] width 520 height 48
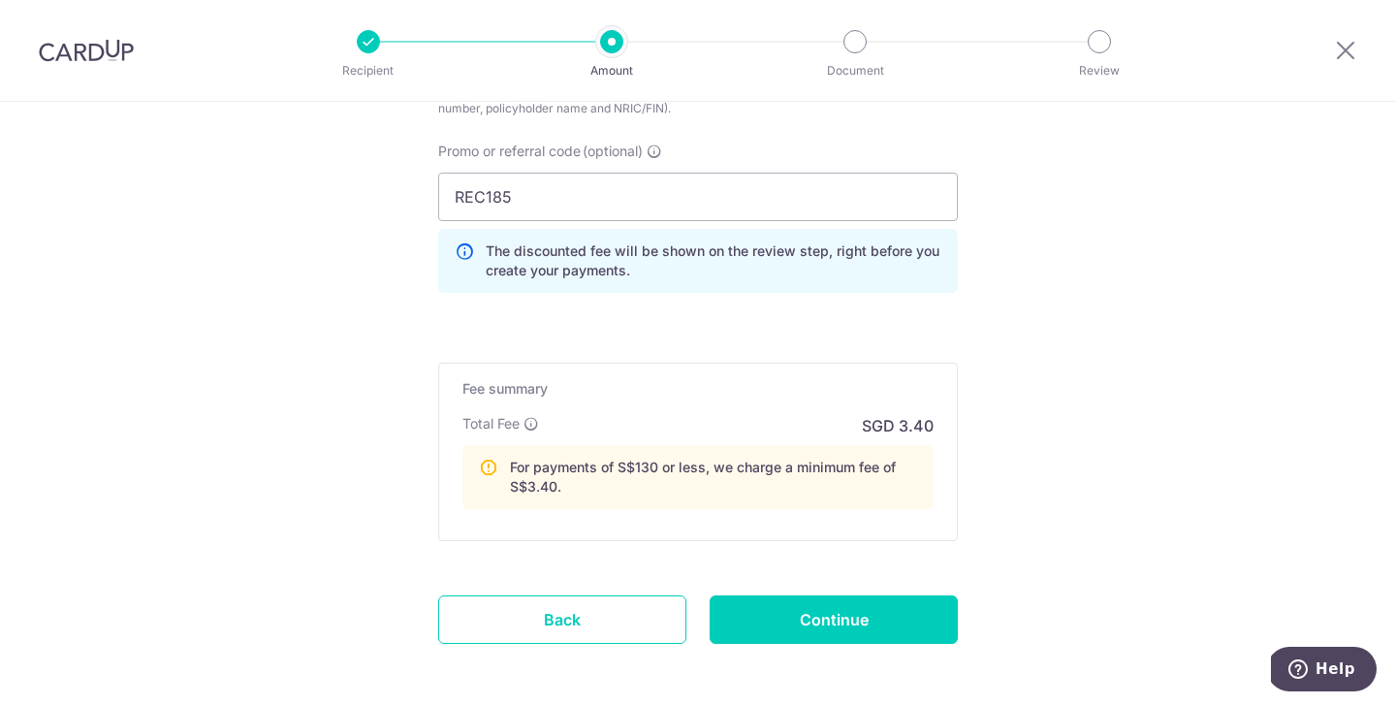
scroll to position [1342, 0]
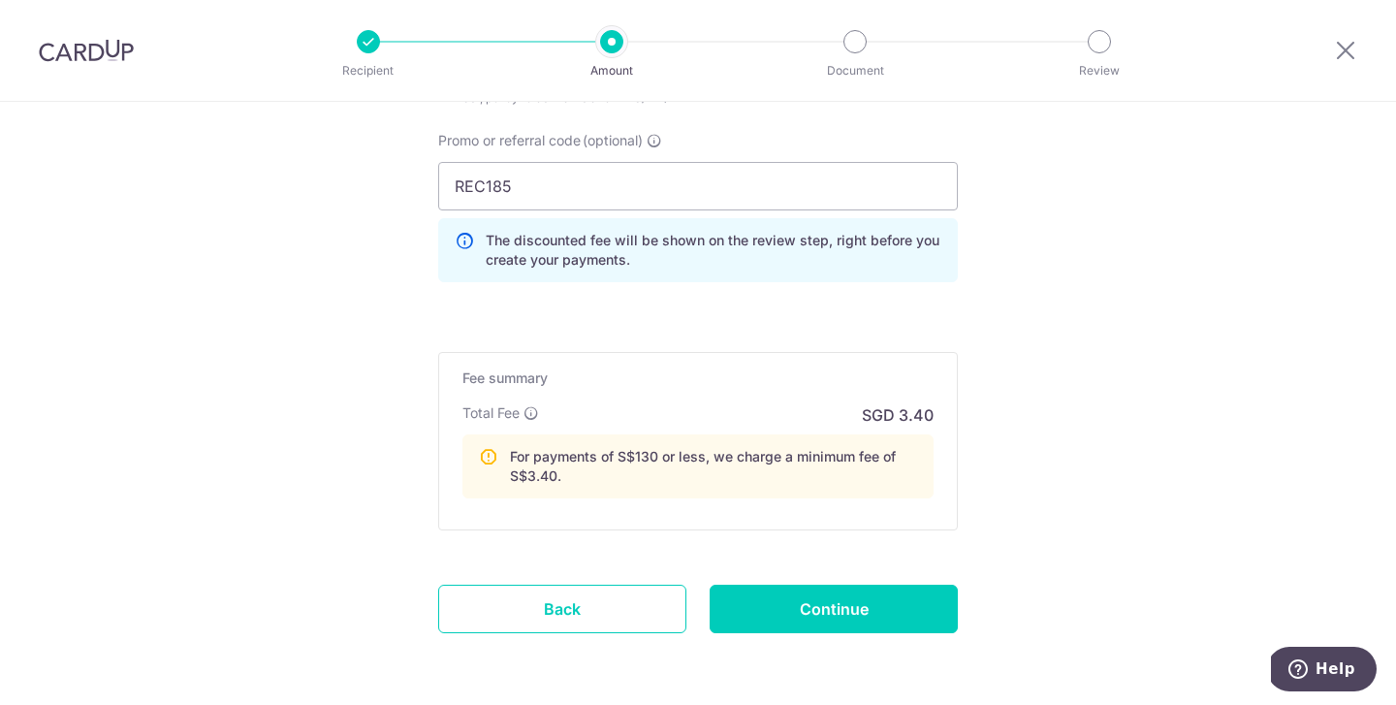
click at [773, 468] on p "For payments of S$130 or less, we charge a minimum fee of S$3.40." at bounding box center [713, 466] width 407 height 39
